Goal: Register for event/course

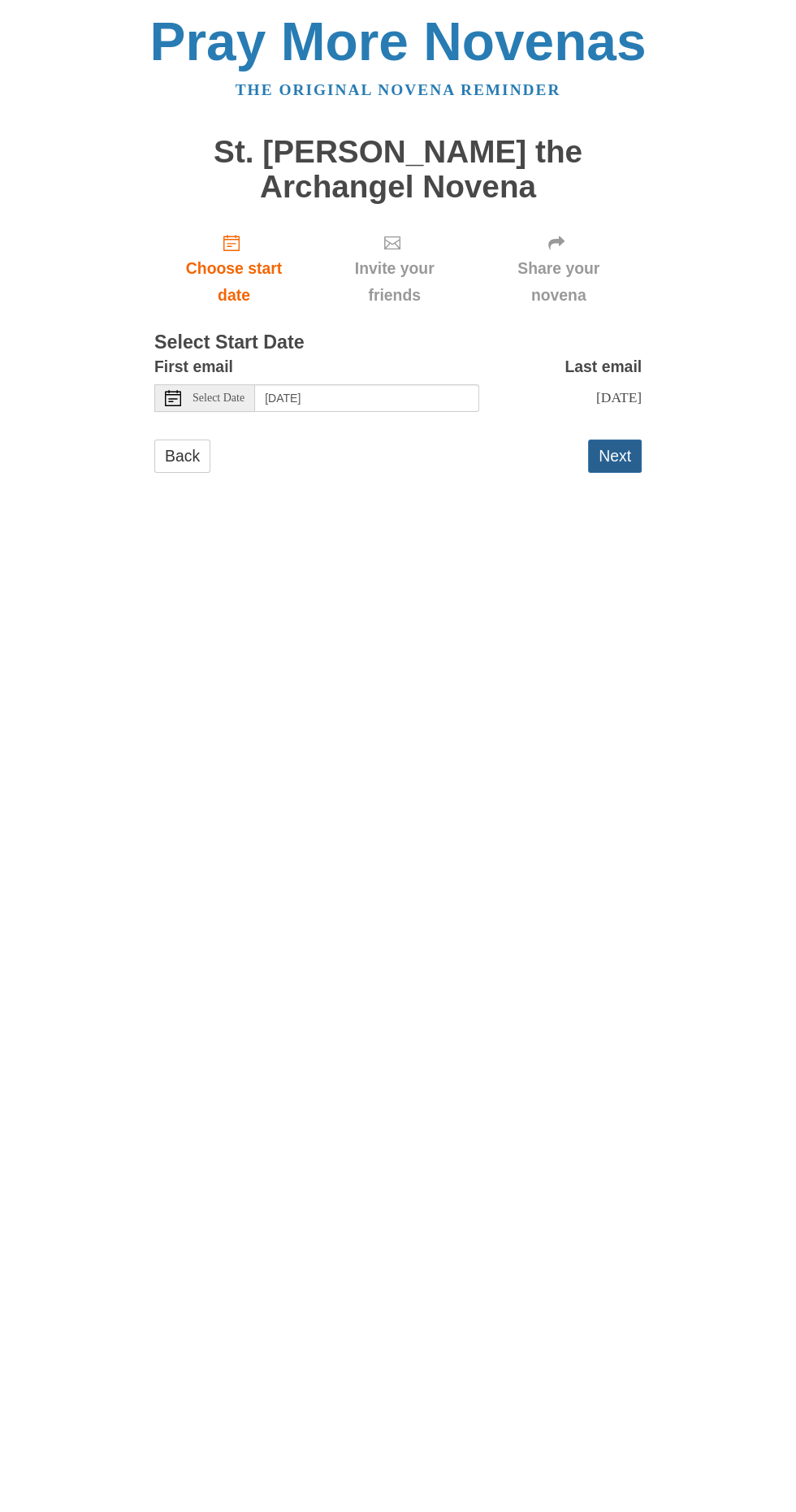
click at [617, 439] on button "Next" at bounding box center [614, 456] width 53 height 33
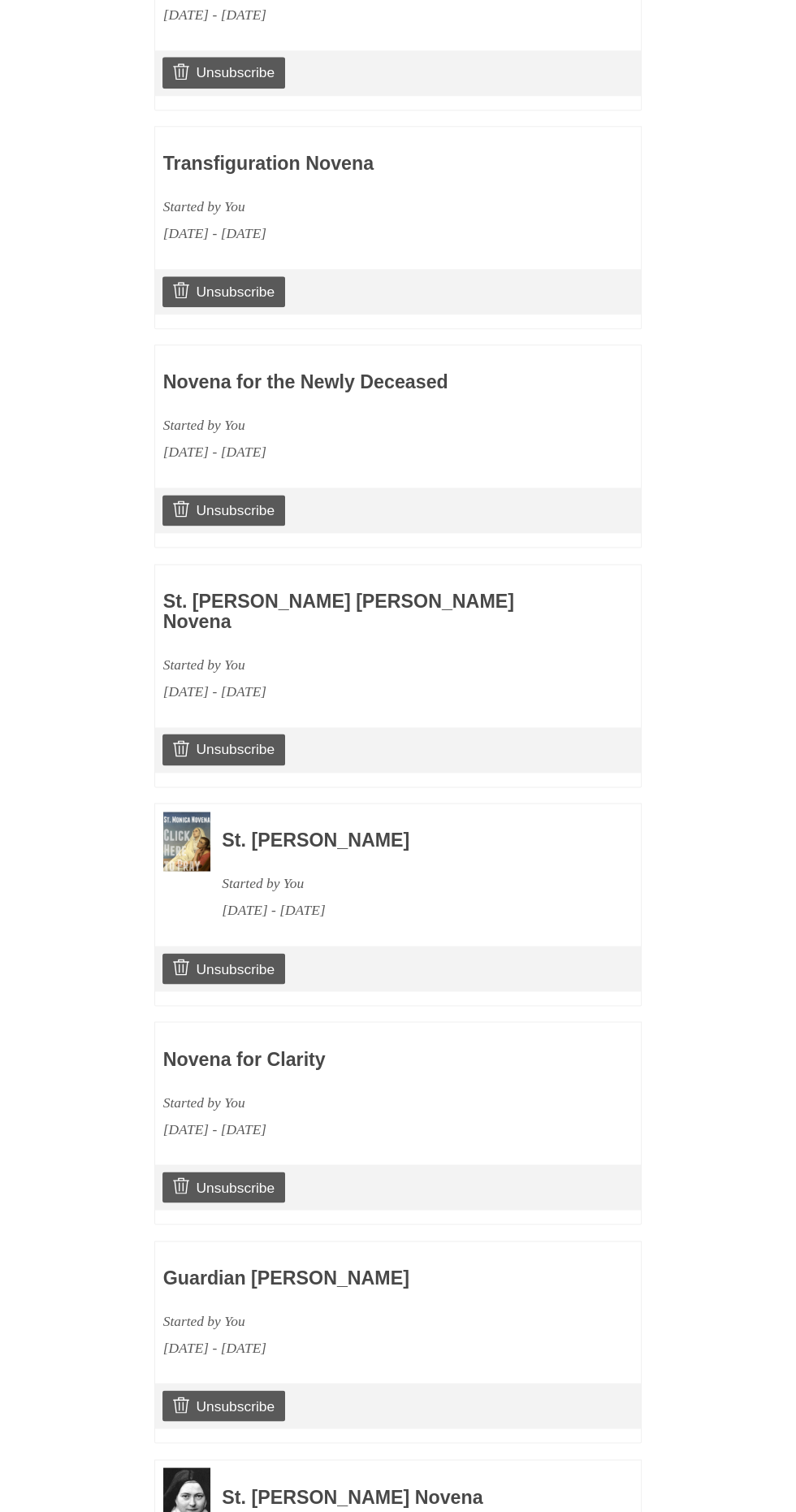
scroll to position [1331, 0]
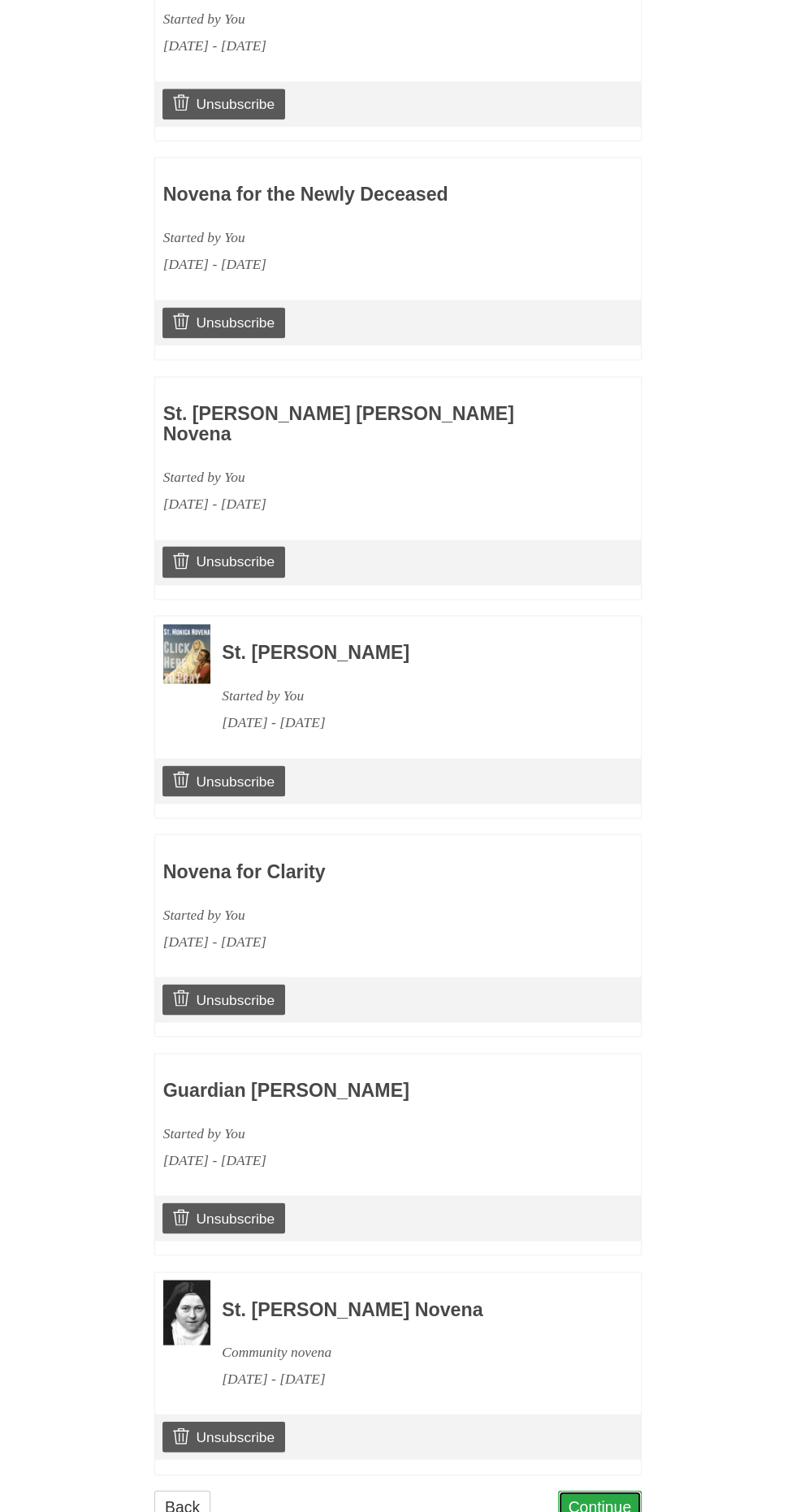
click at [601, 1490] on link "Continue" at bounding box center [600, 1506] width 84 height 33
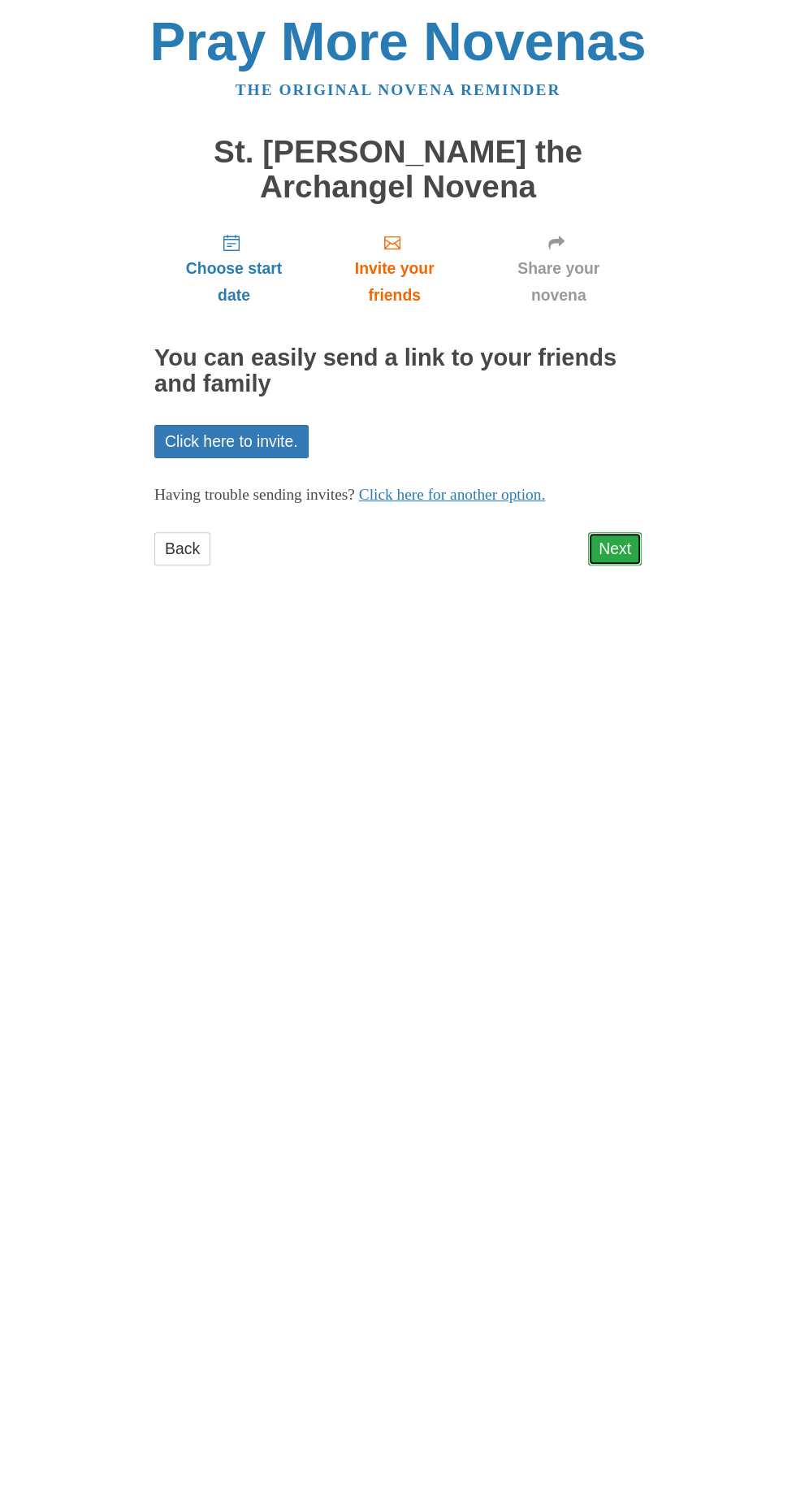
click at [629, 532] on link "Next" at bounding box center [614, 549] width 53 height 33
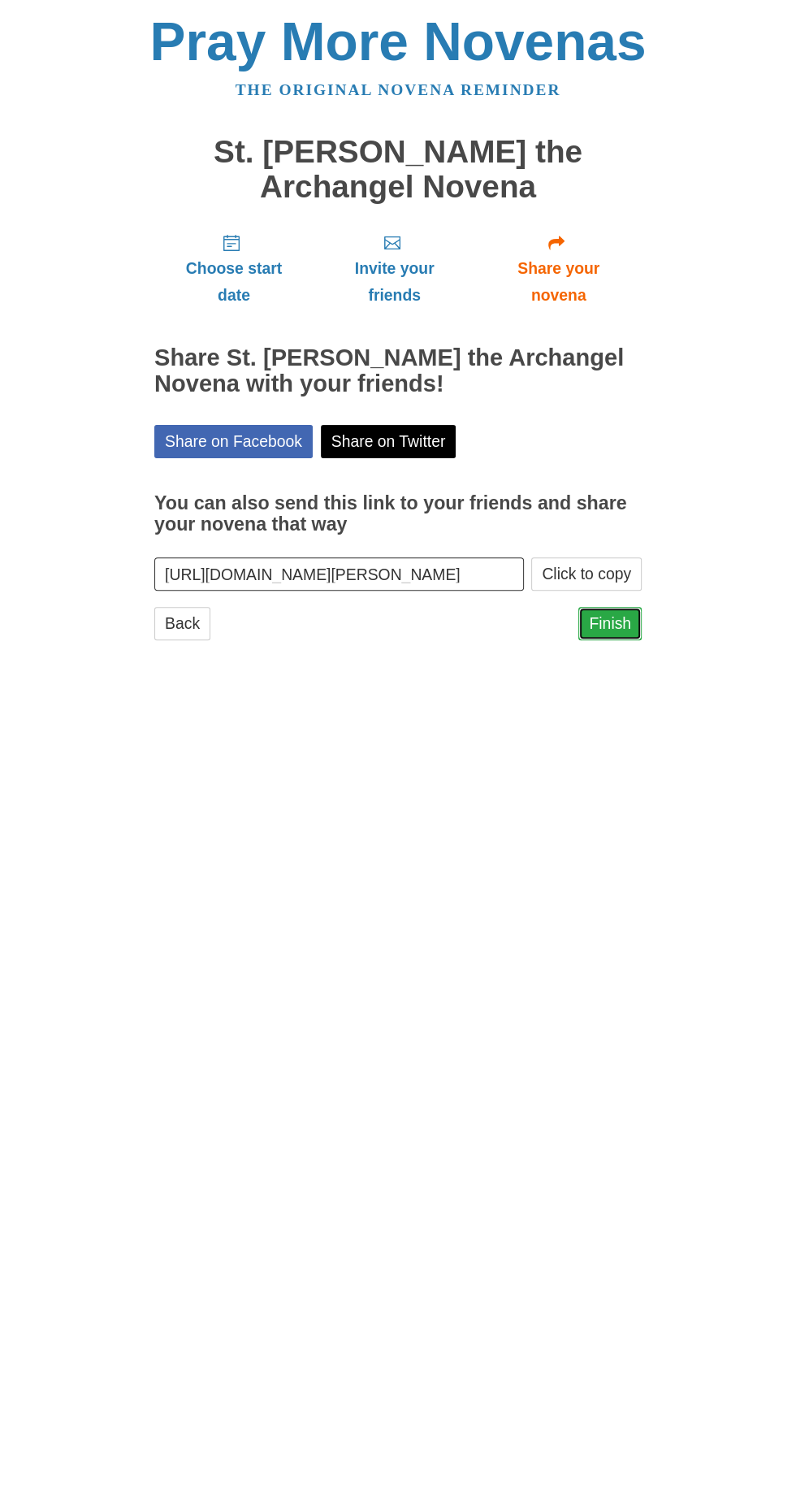
click at [617, 607] on link "Finish" at bounding box center [610, 624] width 63 height 33
